Goal: Check status: Check status

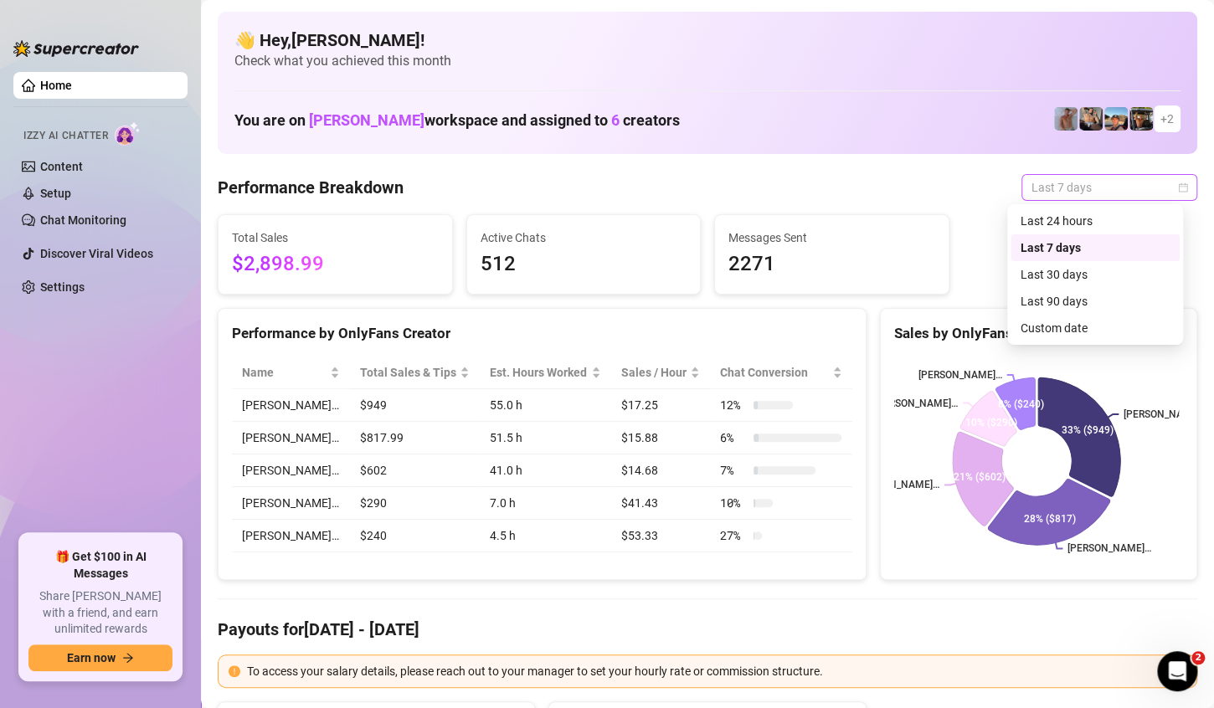
click at [1097, 188] on span "Last 7 days" at bounding box center [1109, 187] width 156 height 25
click at [1031, 327] on div "Custom date" at bounding box center [1095, 328] width 149 height 18
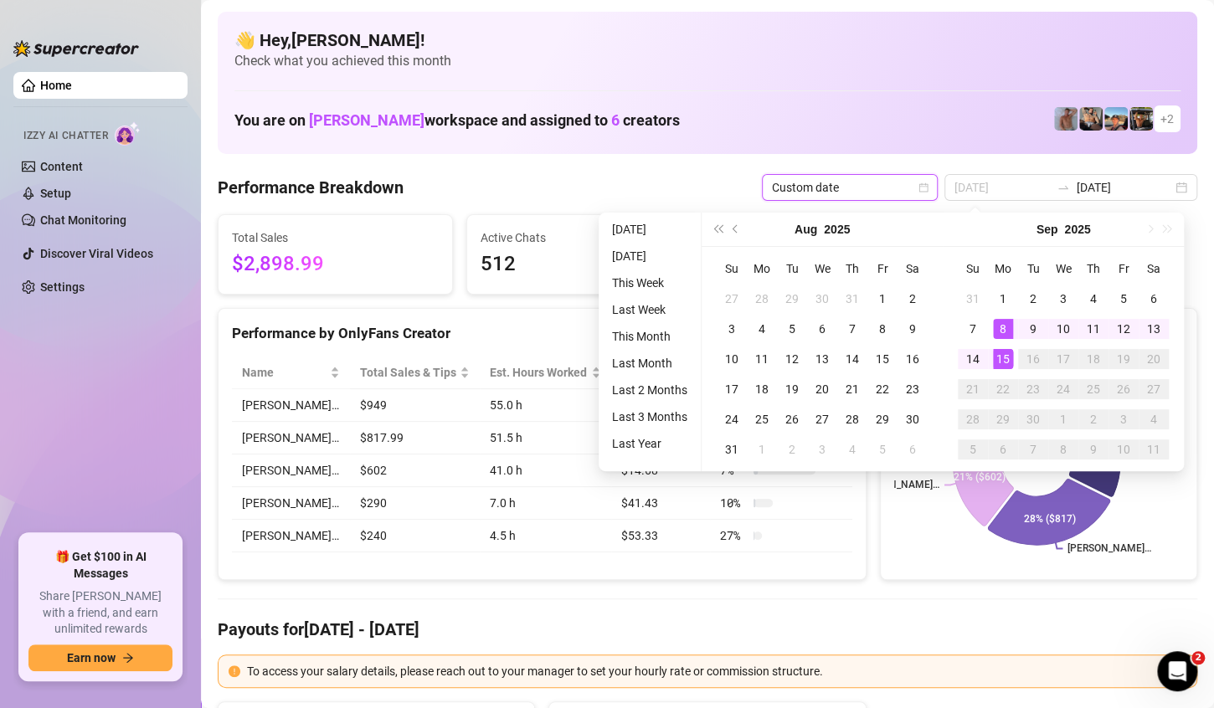
type input "[DATE]"
click at [994, 355] on div "15" at bounding box center [1003, 359] width 20 height 20
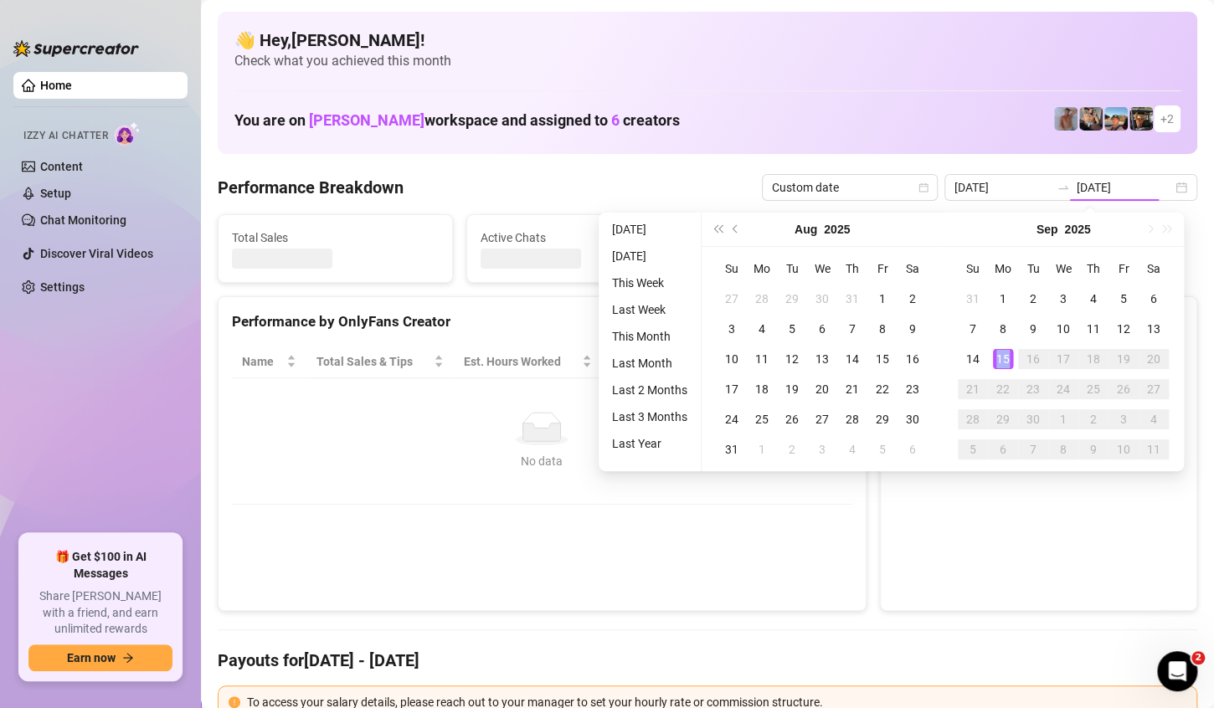
type input "[DATE]"
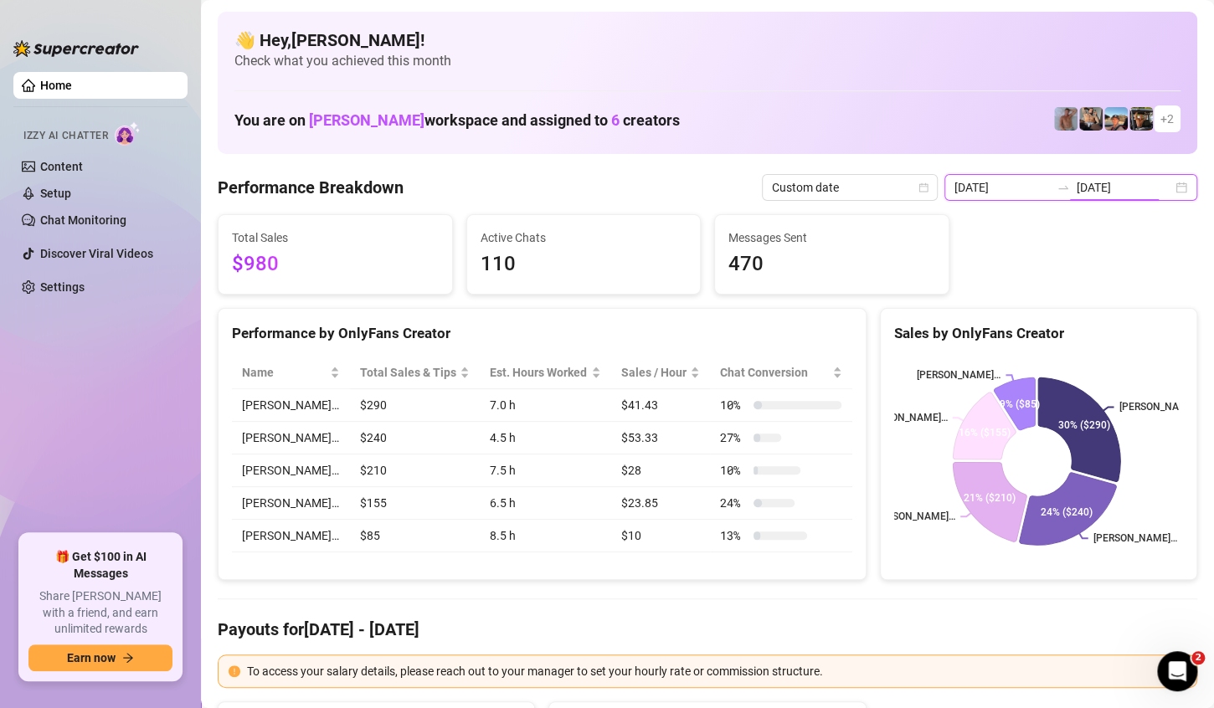
click at [1128, 190] on input "[DATE]" at bounding box center [1124, 187] width 95 height 18
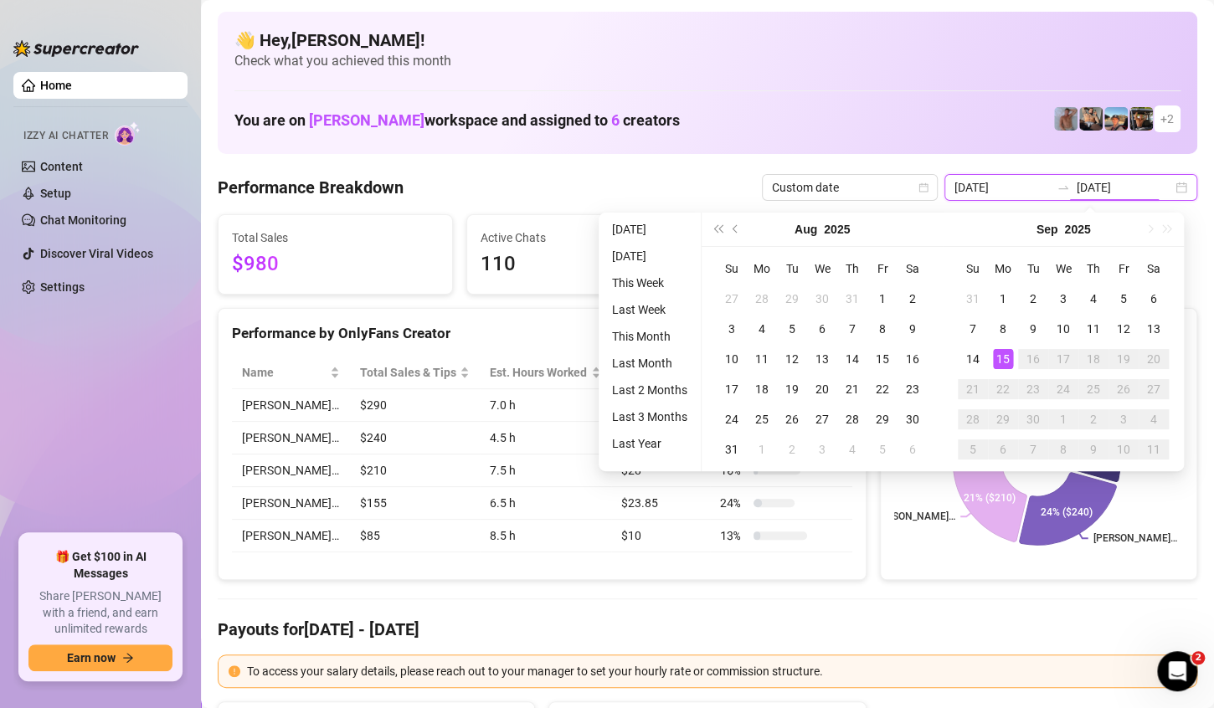
type input "[DATE]"
click at [1010, 349] on div "15" at bounding box center [1003, 359] width 20 height 20
click at [995, 354] on div "15" at bounding box center [1003, 359] width 20 height 20
click at [995, 354] on div "[PERSON_NAME]… [PERSON_NAME]… [PERSON_NAME]… [PERSON_NAME]… [PERSON_NAME]… 30% …" at bounding box center [1039, 461] width 316 height 236
